Goal: Information Seeking & Learning: Learn about a topic

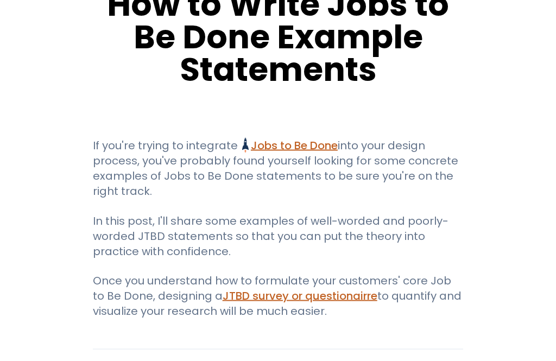
scroll to position [91, 0]
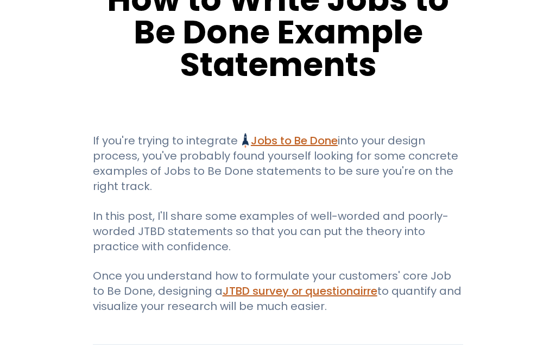
click at [309, 140] on link "Jobs to Be Done Jobs to Be Done Framework and Its Benefits Uncover the hidden m…" at bounding box center [289, 140] width 95 height 15
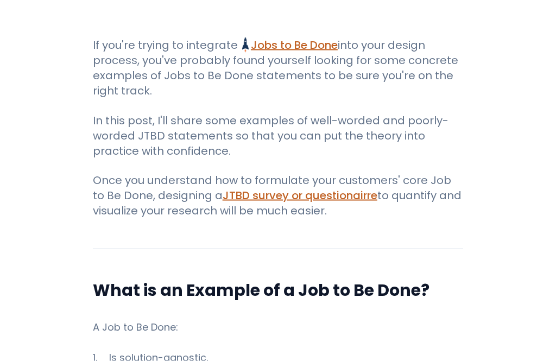
scroll to position [200, 0]
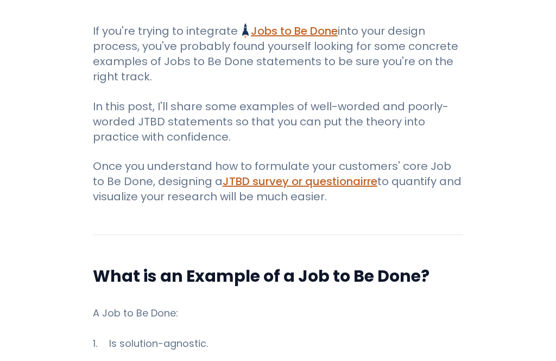
click at [342, 180] on link "JTBD survey or questionairre" at bounding box center [299, 181] width 155 height 15
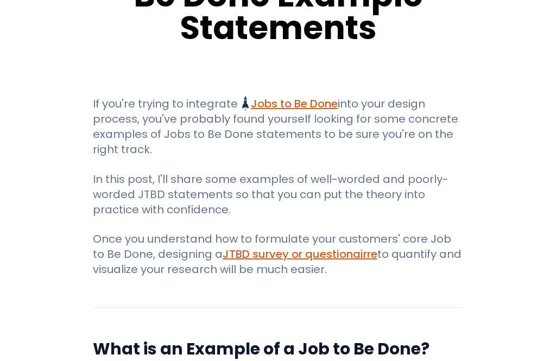
scroll to position [139, 0]
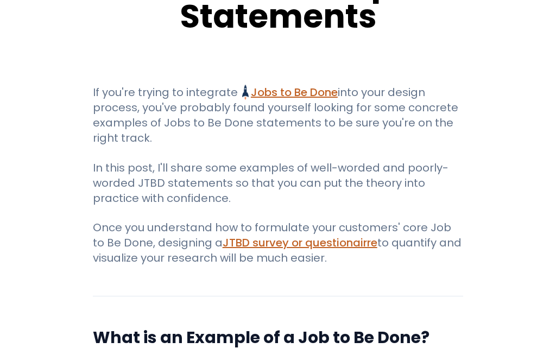
click at [335, 241] on link "JTBD survey or questionairre" at bounding box center [299, 242] width 155 height 15
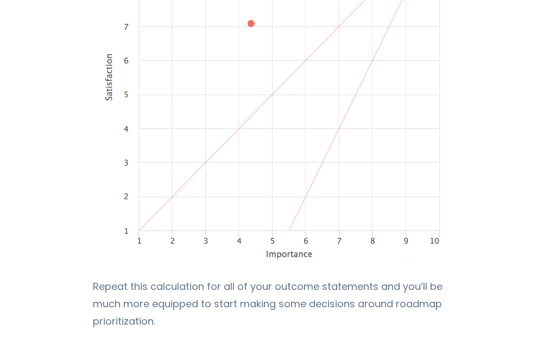
scroll to position [6603, 0]
